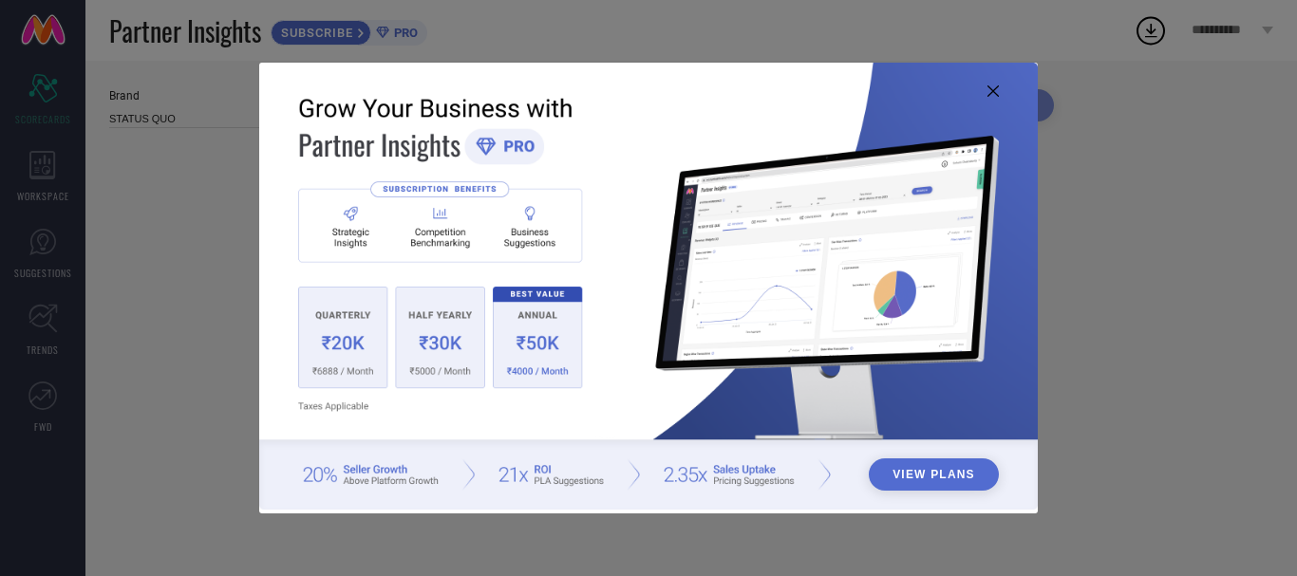
type input "All"
click at [988, 87] on icon at bounding box center [992, 90] width 11 height 11
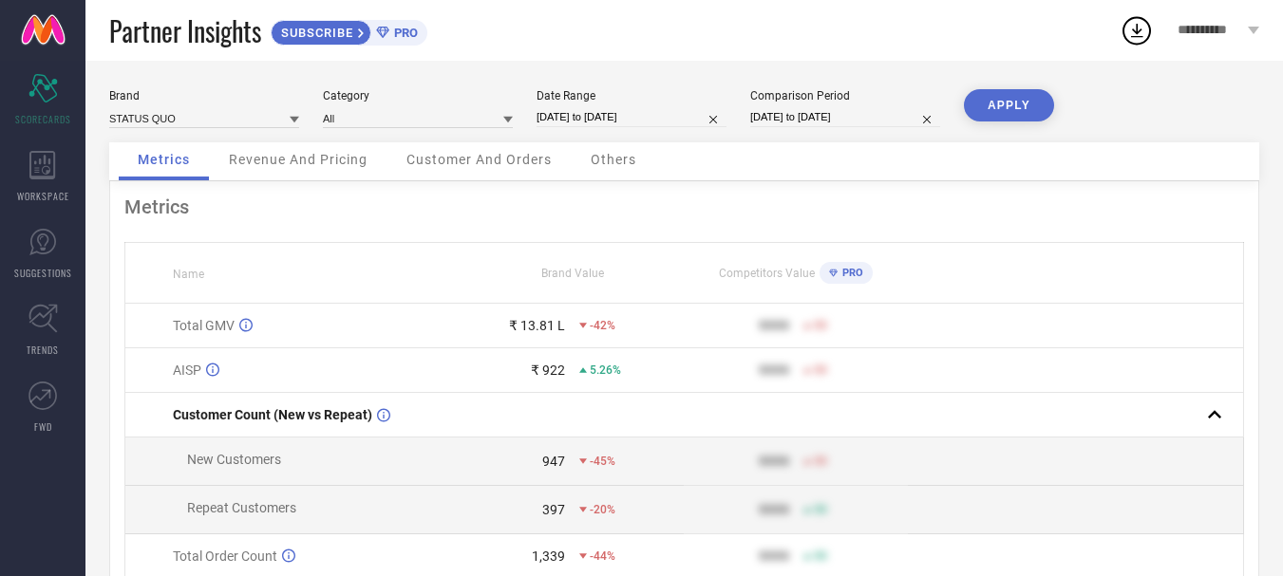
click at [620, 160] on span "Others" at bounding box center [614, 159] width 46 height 15
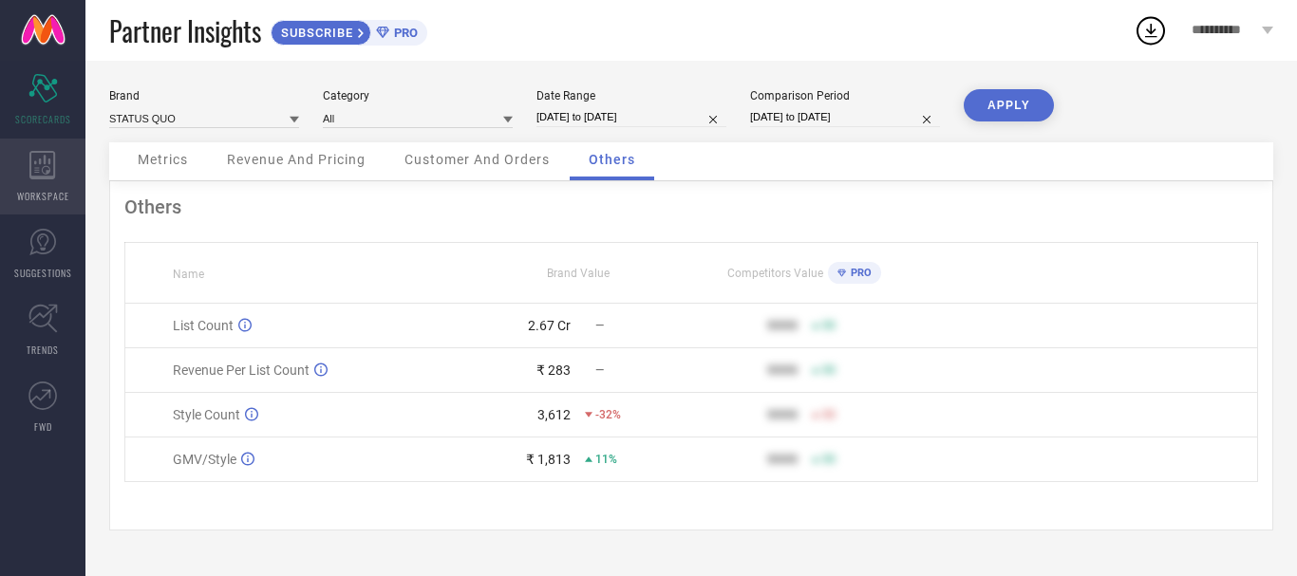
click at [49, 160] on icon at bounding box center [42, 165] width 26 height 28
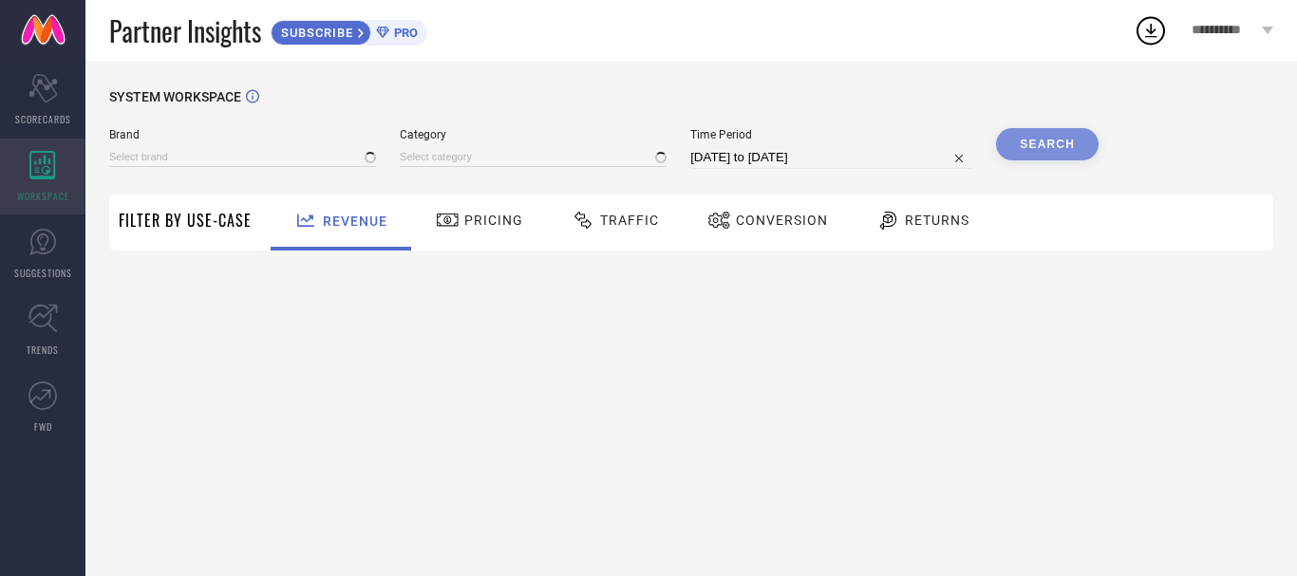
type input "STATUS QUO"
type input "All"
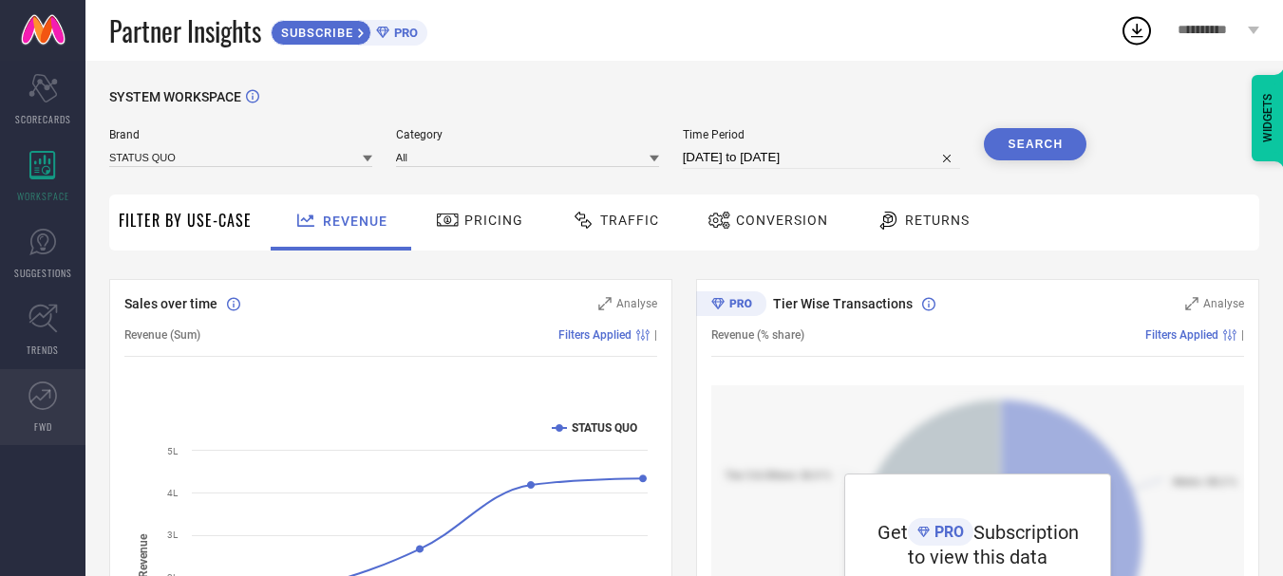
click at [41, 394] on icon at bounding box center [42, 396] width 28 height 28
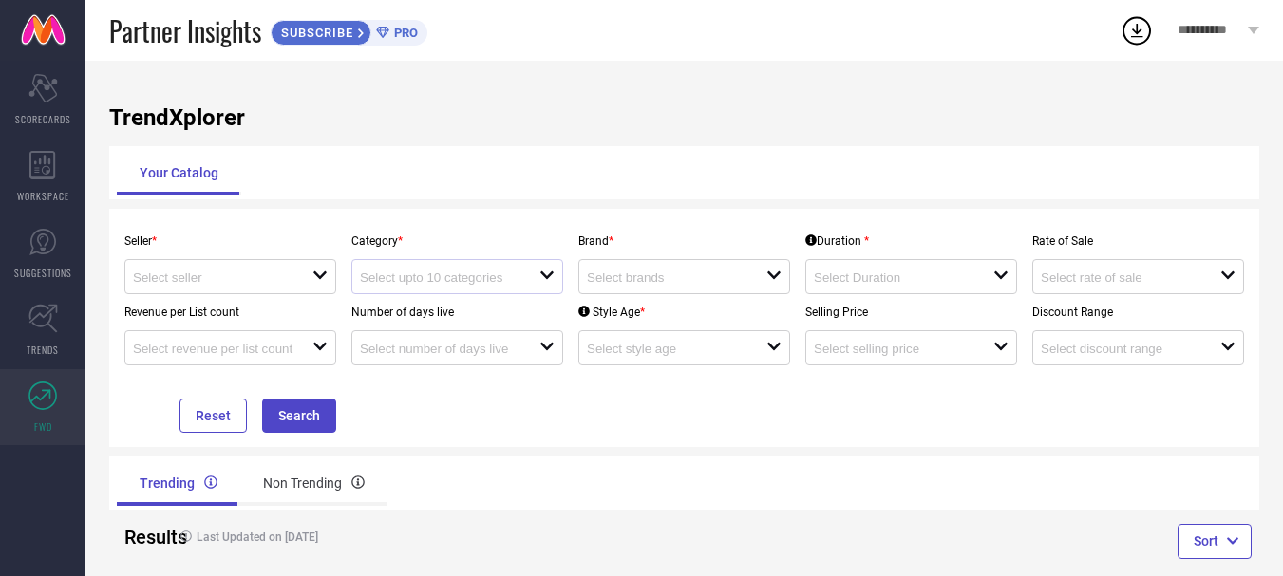
scroll to position [33, 0]
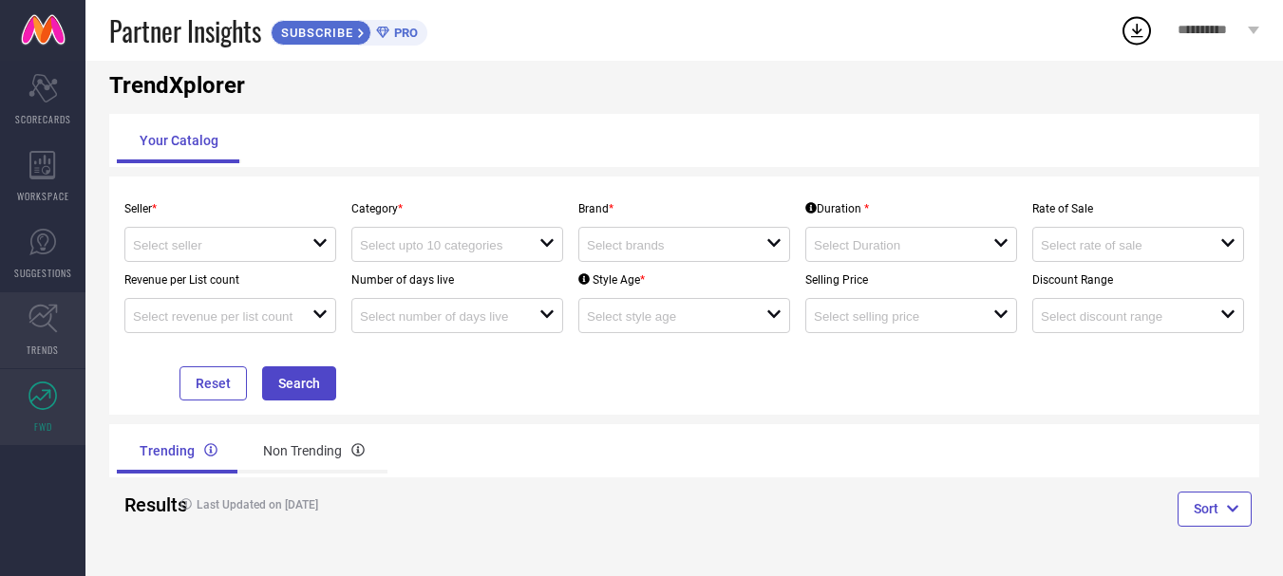
click at [47, 328] on icon at bounding box center [42, 318] width 29 height 29
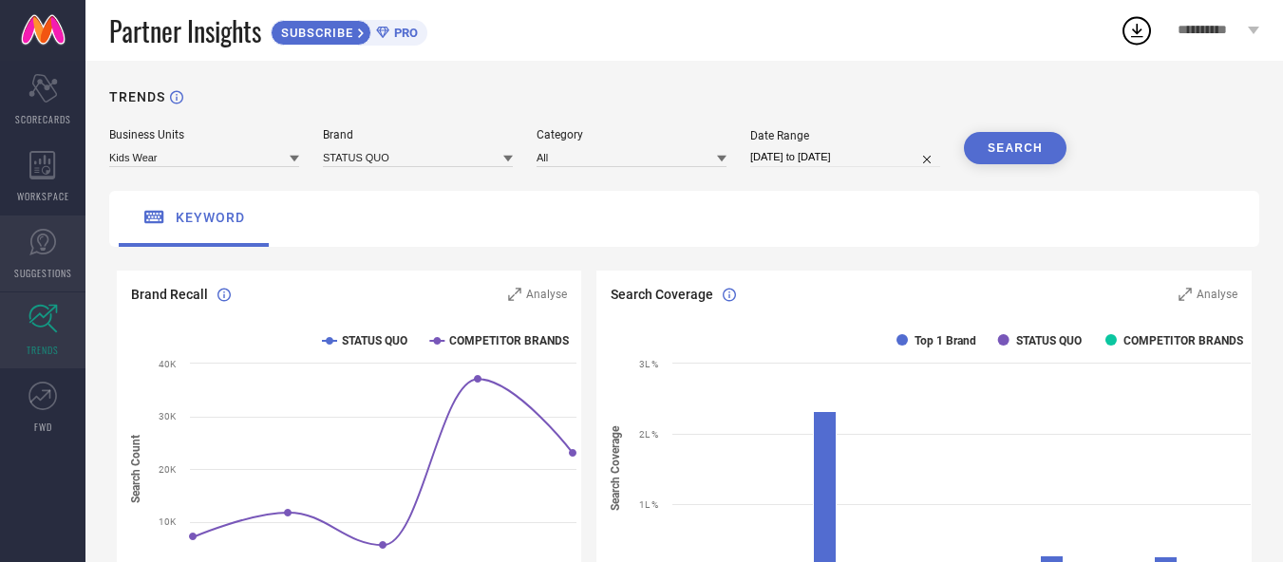
click at [39, 247] on icon at bounding box center [42, 242] width 28 height 28
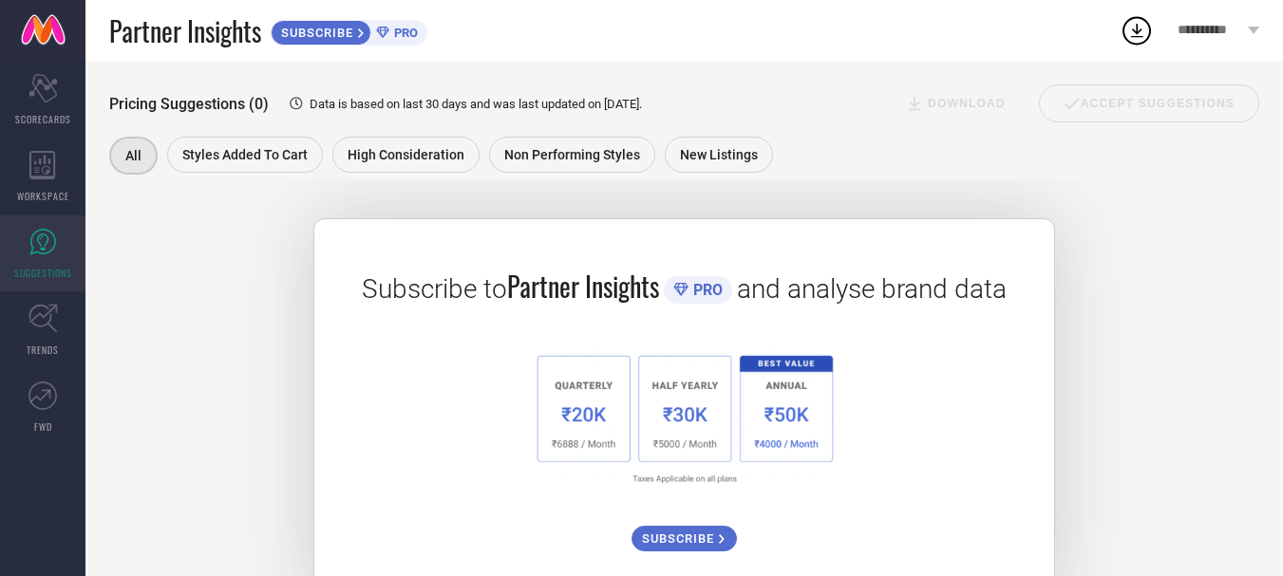
scroll to position [342, 0]
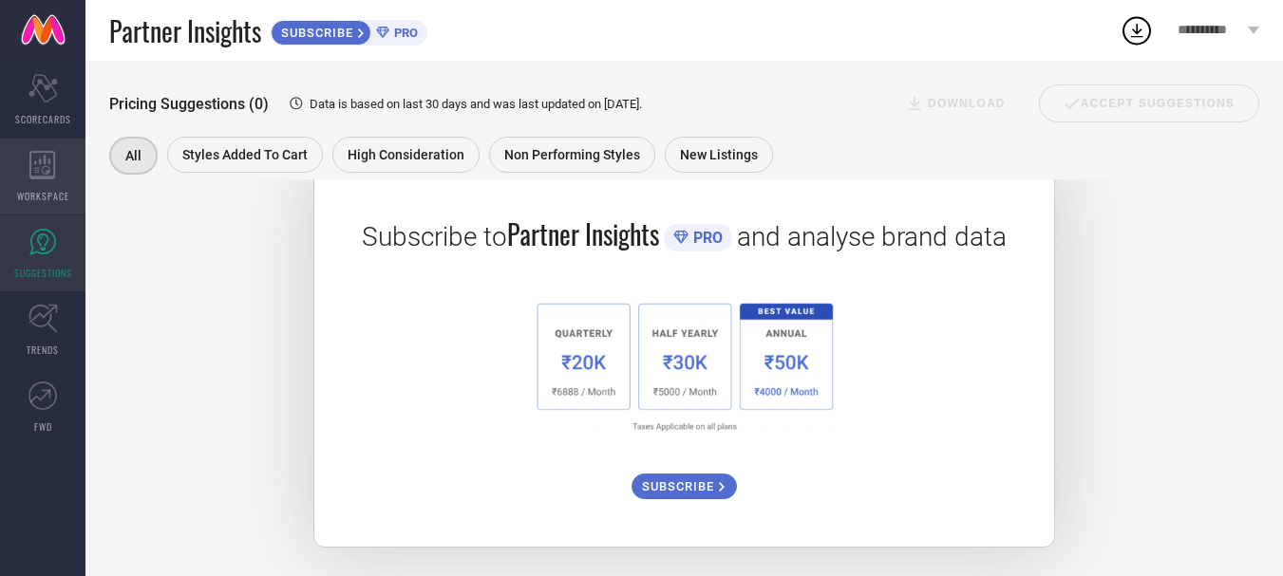
click at [54, 167] on icon at bounding box center [42, 165] width 26 height 28
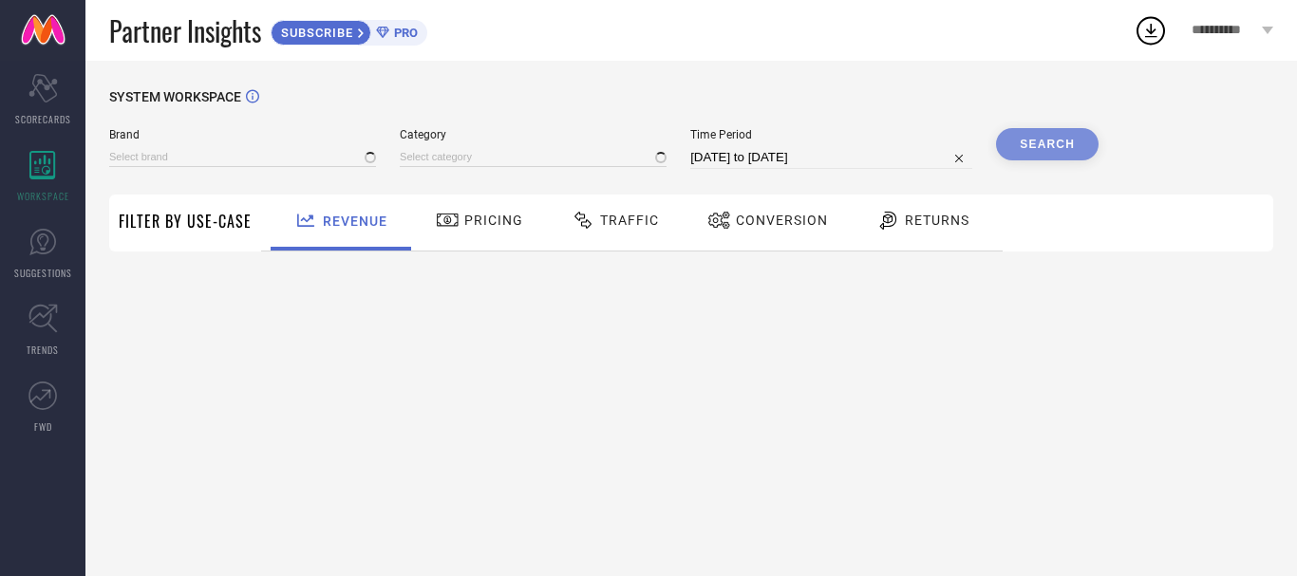
type input "STATUS QUO"
type input "All"
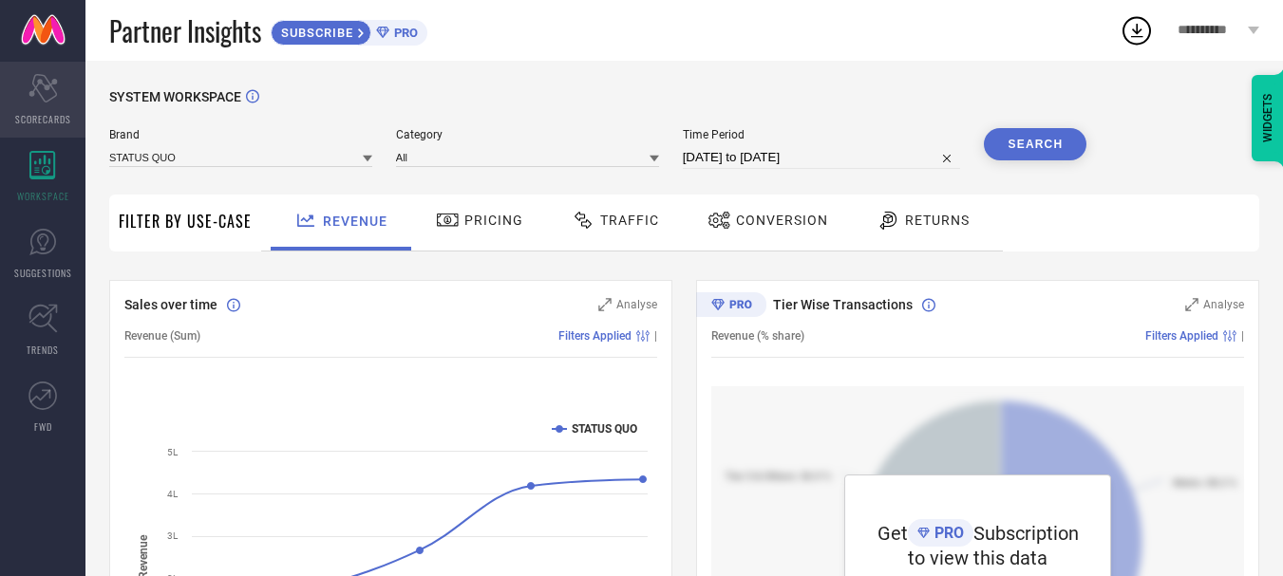
click at [47, 97] on icon "Scorecard" at bounding box center [42, 88] width 29 height 28
